Goal: Transaction & Acquisition: Purchase product/service

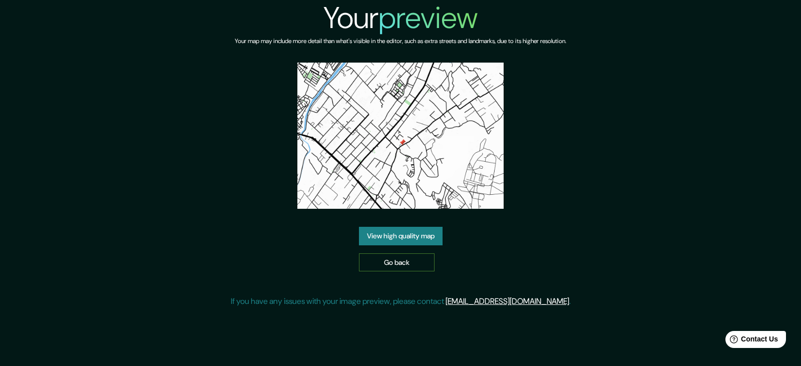
click at [366, 266] on link "Go back" at bounding box center [397, 262] width 76 height 19
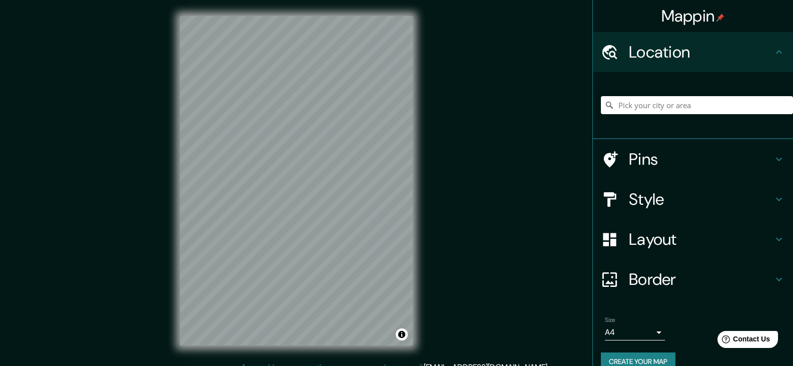
click at [673, 202] on h4 "Style" at bounding box center [701, 199] width 144 height 20
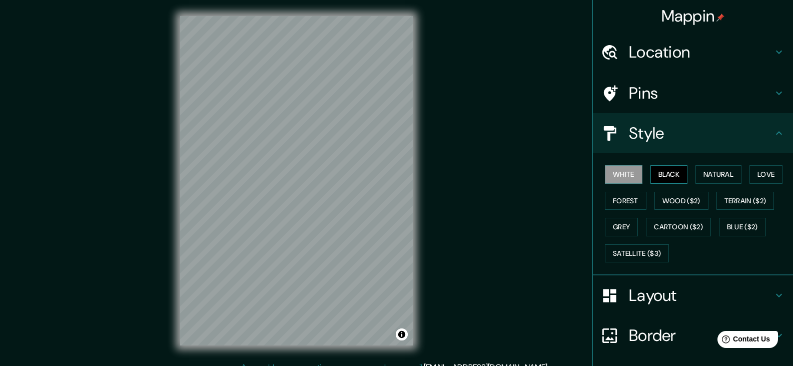
click at [670, 176] on button "Black" at bounding box center [670, 174] width 38 height 19
click at [635, 297] on h4 "Layout" at bounding box center [701, 295] width 144 height 20
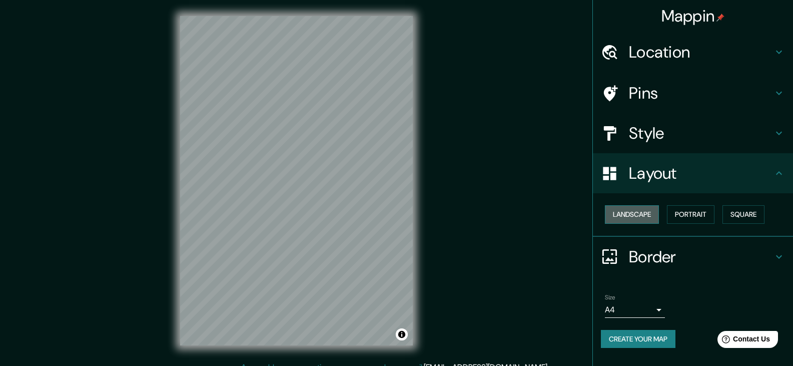
click at [627, 219] on button "Landscape" at bounding box center [632, 214] width 54 height 19
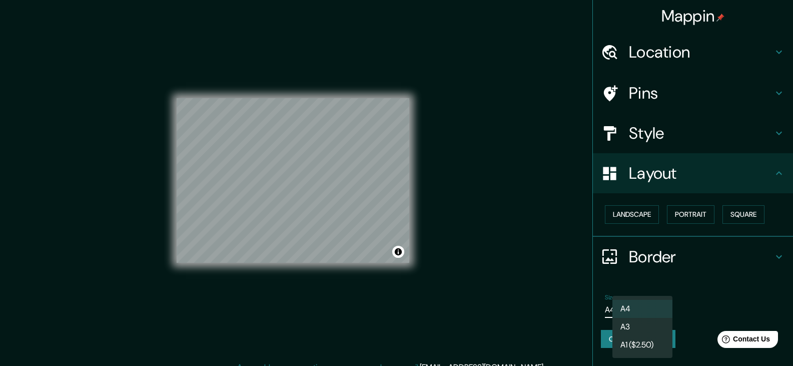
click at [624, 309] on body "Mappin Location Pins Style Layout Landscape Portrait Square Border Choose a bor…" at bounding box center [396, 183] width 793 height 366
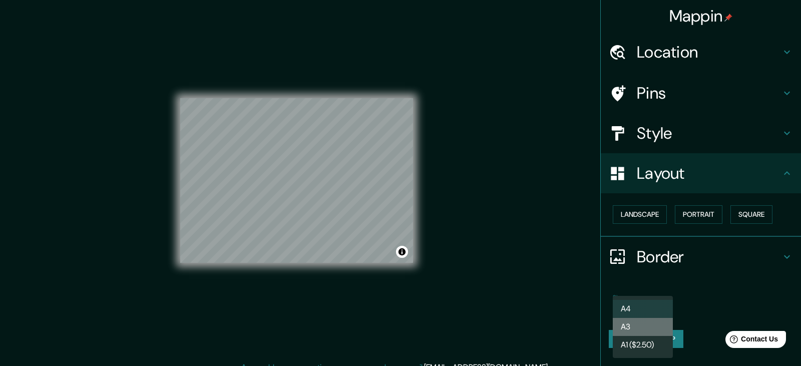
click at [631, 326] on li "A3" at bounding box center [643, 327] width 60 height 18
type input "a4"
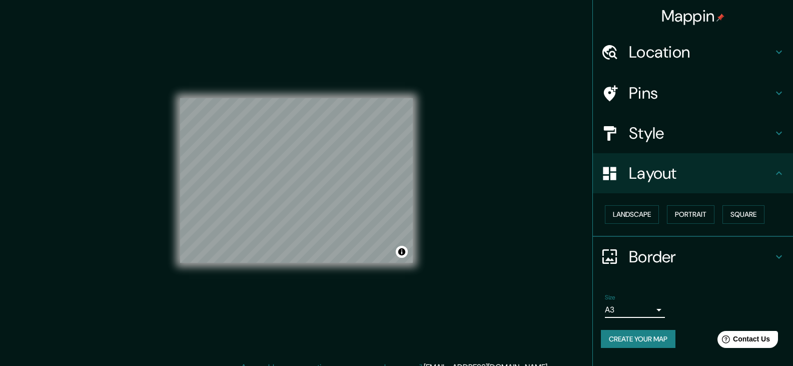
click at [651, 128] on h4 "Style" at bounding box center [701, 133] width 144 height 20
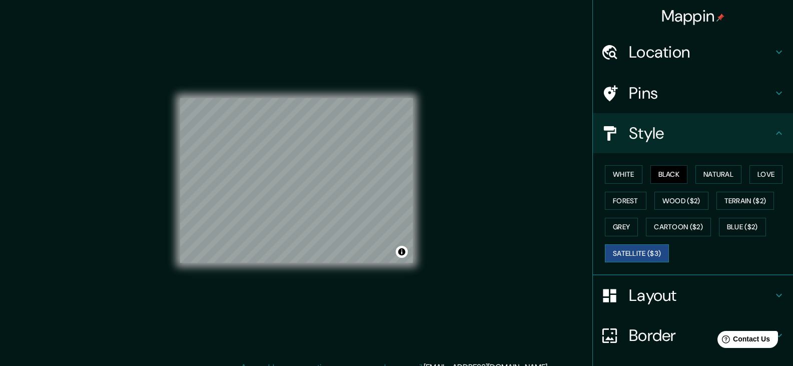
click at [640, 261] on button "Satellite ($3)" at bounding box center [637, 253] width 64 height 19
click at [363, 47] on div "© Mapbox © OpenStreetMap Improve this map © Maxar" at bounding box center [296, 180] width 233 height 329
click at [660, 182] on button "Black" at bounding box center [670, 174] width 38 height 19
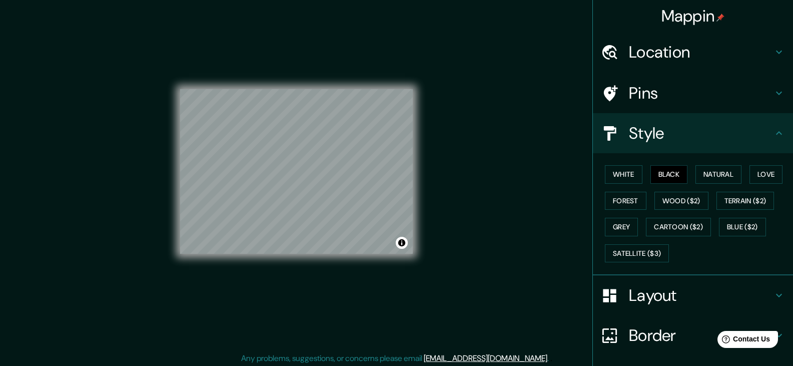
scroll to position [12, 0]
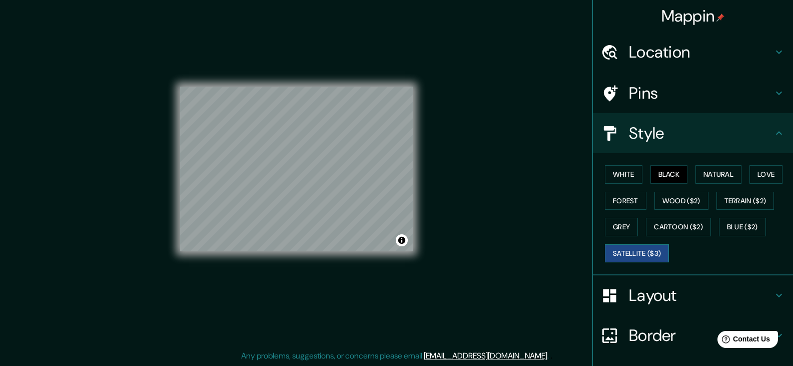
click at [653, 247] on button "Satellite ($3)" at bounding box center [637, 253] width 64 height 19
click at [669, 53] on h4 "Location" at bounding box center [701, 52] width 144 height 20
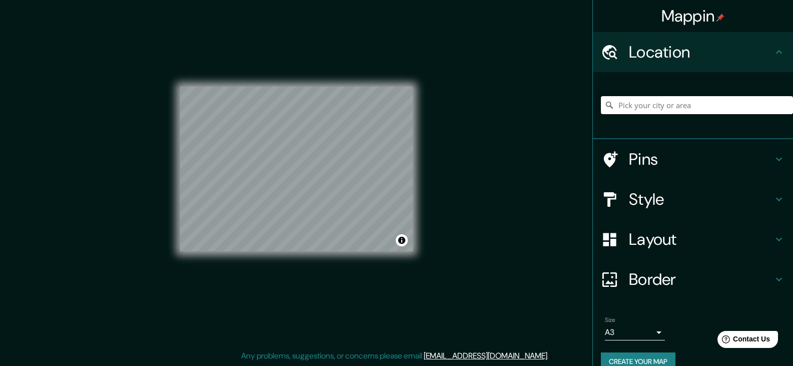
click at [661, 110] on input "Pick your city or area" at bounding box center [697, 105] width 192 height 18
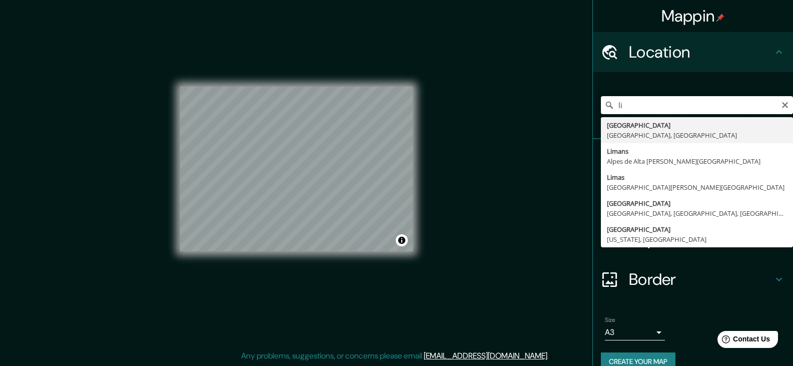
type input "l"
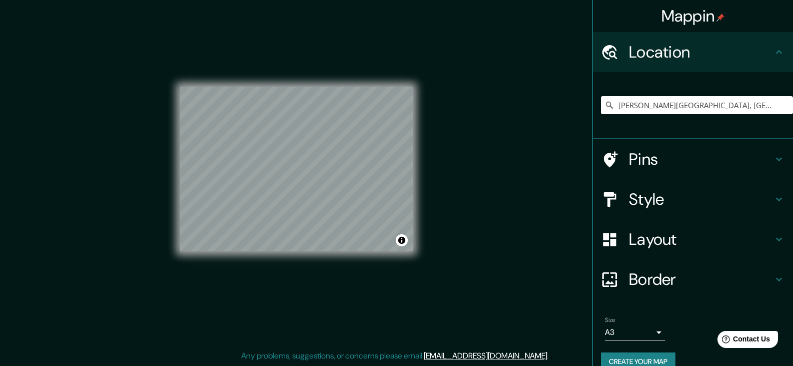
click at [230, 354] on html "Mappin Location [PERSON_NAME][GEOGRAPHIC_DATA], [GEOGRAPHIC_DATA], [GEOGRAPHIC_…" at bounding box center [396, 171] width 793 height 366
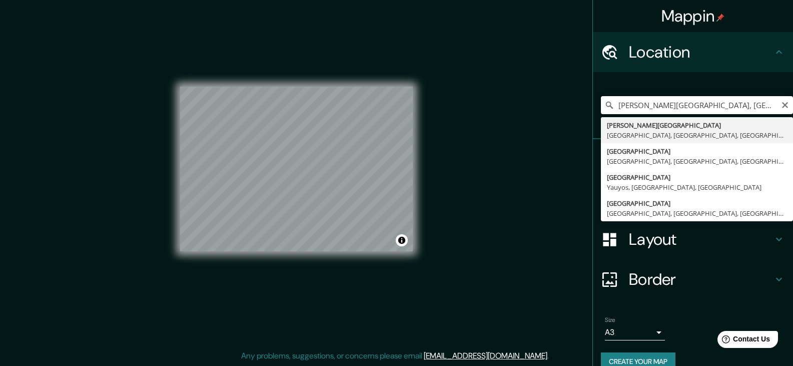
click at [742, 100] on input "[PERSON_NAME][GEOGRAPHIC_DATA], [GEOGRAPHIC_DATA], [GEOGRAPHIC_DATA], [GEOGRAPH…" at bounding box center [697, 105] width 192 height 18
drag, startPoint x: 657, startPoint y: 105, endPoint x: 588, endPoint y: 105, distance: 68.6
click at [593, 105] on div "[PERSON_NAME][GEOGRAPHIC_DATA], [GEOGRAPHIC_DATA], [GEOGRAPHIC_DATA], [GEOGRAPH…" at bounding box center [693, 105] width 200 height 67
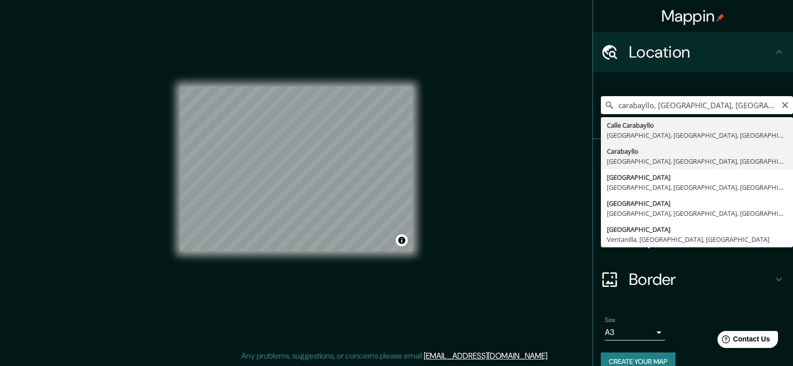
type input "Carabayllo, [GEOGRAPHIC_DATA], [GEOGRAPHIC_DATA], [GEOGRAPHIC_DATA]"
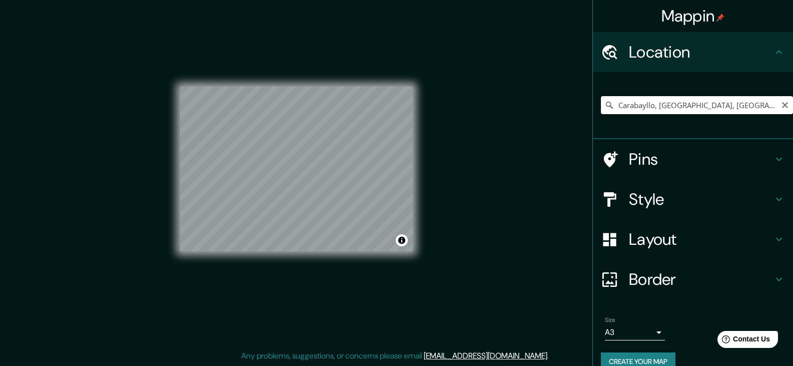
click at [702, 98] on input "Carabayllo, [GEOGRAPHIC_DATA], [GEOGRAPHIC_DATA], [GEOGRAPHIC_DATA]" at bounding box center [697, 105] width 192 height 18
click at [727, 103] on input "Carabayllo, [GEOGRAPHIC_DATA], [GEOGRAPHIC_DATA], [GEOGRAPHIC_DATA]" at bounding box center [697, 105] width 192 height 18
click at [759, 101] on input "Carabayllo, [GEOGRAPHIC_DATA], [GEOGRAPHIC_DATA], [GEOGRAPHIC_DATA]" at bounding box center [697, 105] width 192 height 18
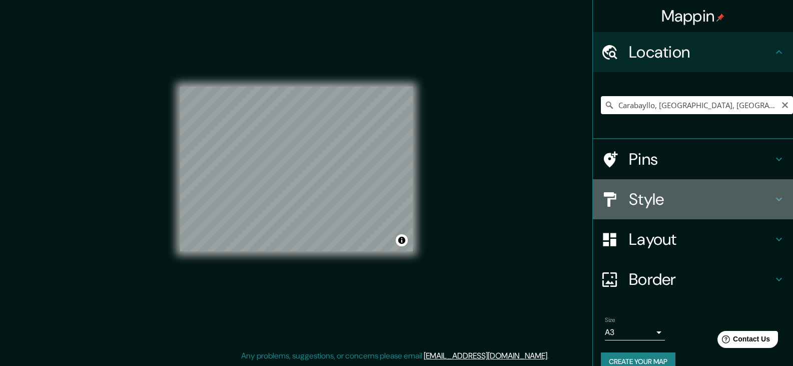
click at [642, 194] on h4 "Style" at bounding box center [701, 199] width 144 height 20
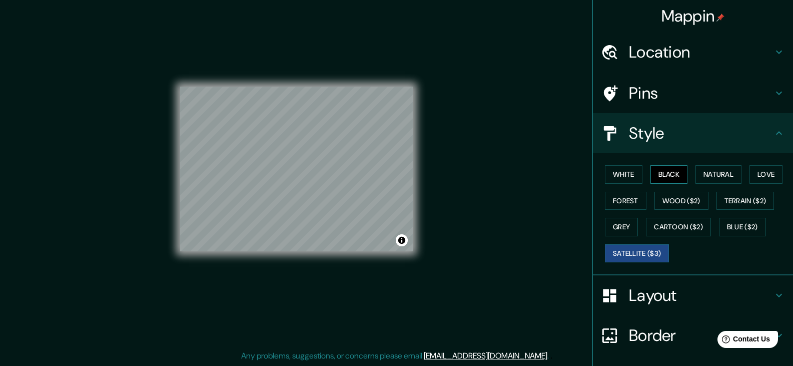
click at [669, 180] on button "Black" at bounding box center [670, 174] width 38 height 19
click at [613, 174] on button "White" at bounding box center [624, 174] width 38 height 19
click at [661, 172] on button "Black" at bounding box center [670, 174] width 38 height 19
